Goal: Find specific page/section: Find specific page/section

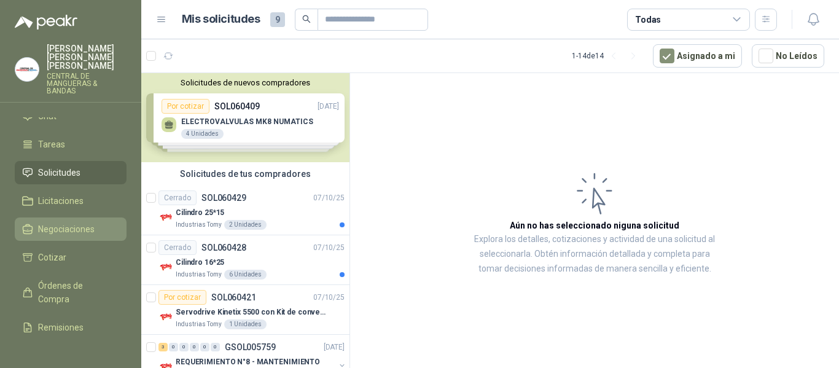
scroll to position [61, 0]
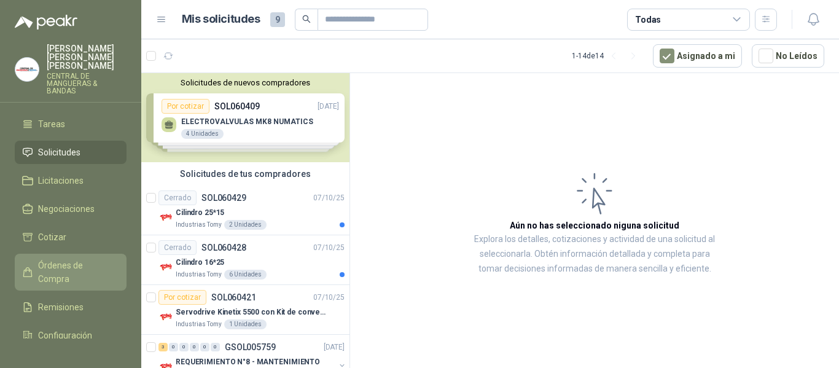
click at [66, 265] on span "Órdenes de Compra" at bounding box center [76, 272] width 77 height 27
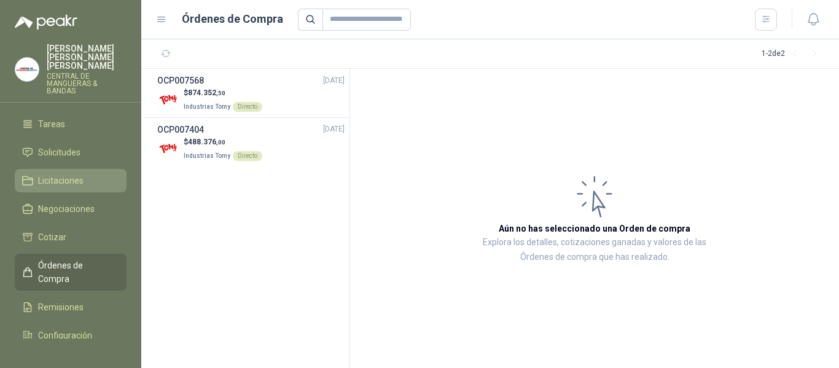
click at [63, 174] on span "Licitaciones" at bounding box center [60, 181] width 45 height 14
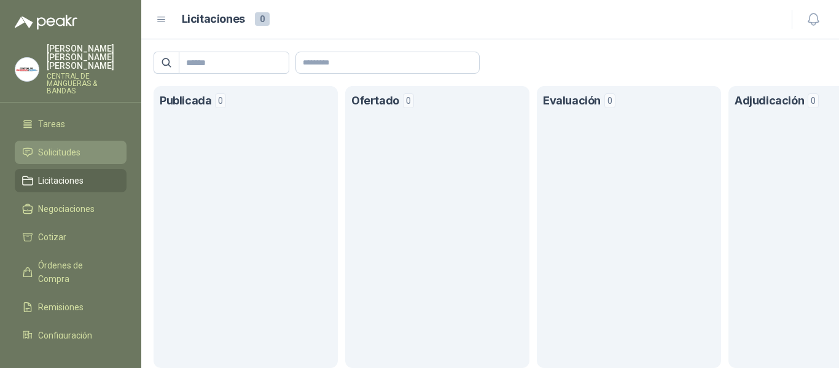
click at [77, 146] on span "Solicitudes" at bounding box center [59, 153] width 42 height 14
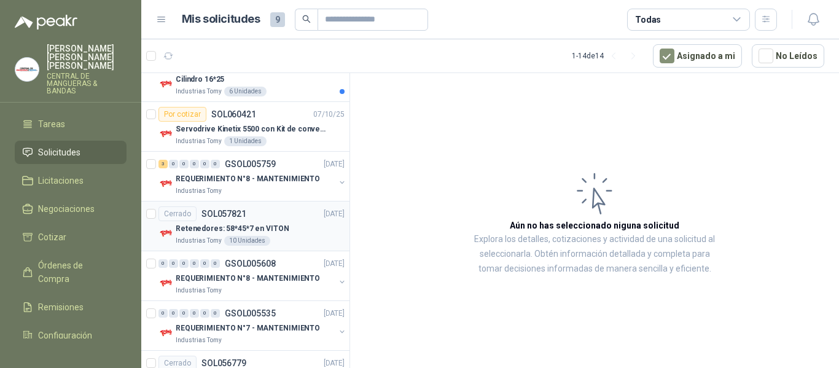
scroll to position [246, 0]
